Goal: Go to known website: Access a specific website the user already knows

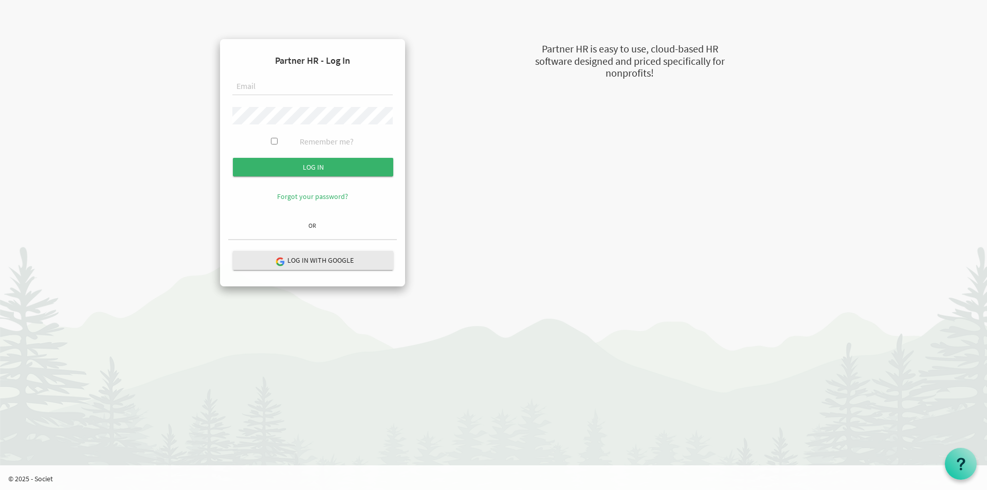
click at [263, 85] on input "text" at bounding box center [312, 86] width 160 height 17
paste input "shelina@newcircles.ca"
type input "shelina@newcircles.ca"
click at [282, 166] on input "Log in" at bounding box center [313, 167] width 160 height 19
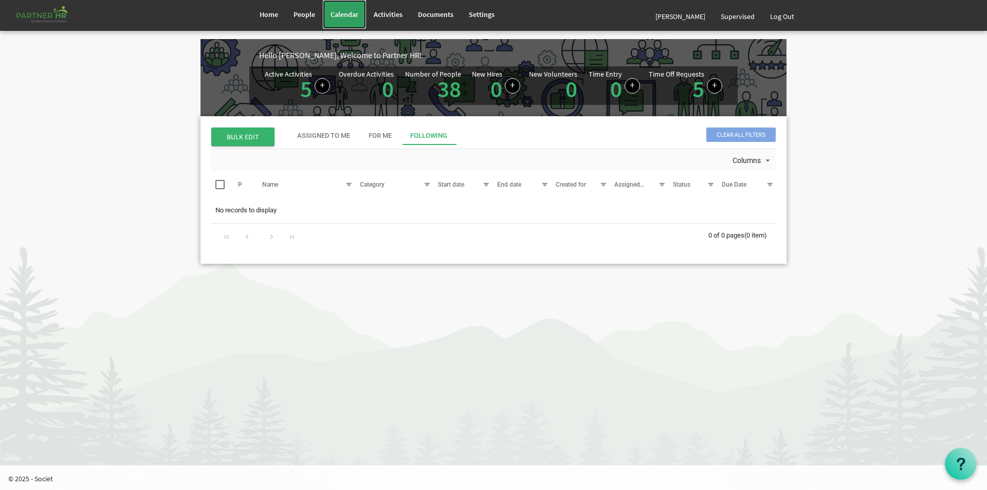
click at [332, 14] on span "Calendar" at bounding box center [345, 14] width 28 height 9
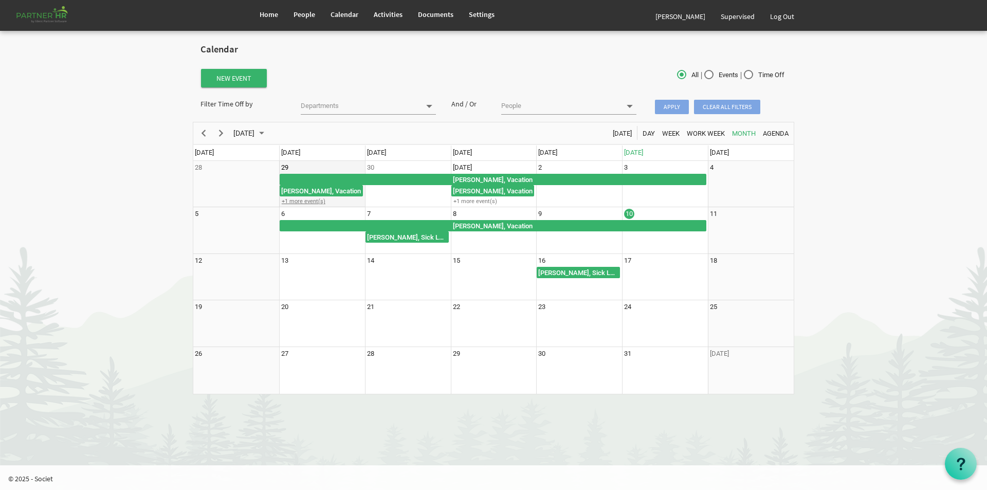
click at [288, 204] on div "+1 more event(s)" at bounding box center [322, 201] width 85 height 8
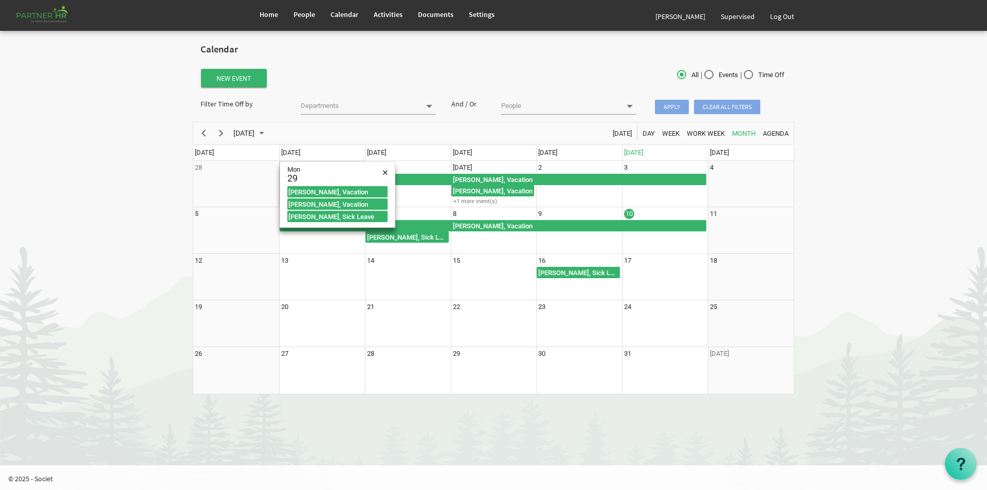
click at [152, 191] on body "Home People Calendar" at bounding box center [493, 202] width 987 height 405
